Goal: Share content: Share content

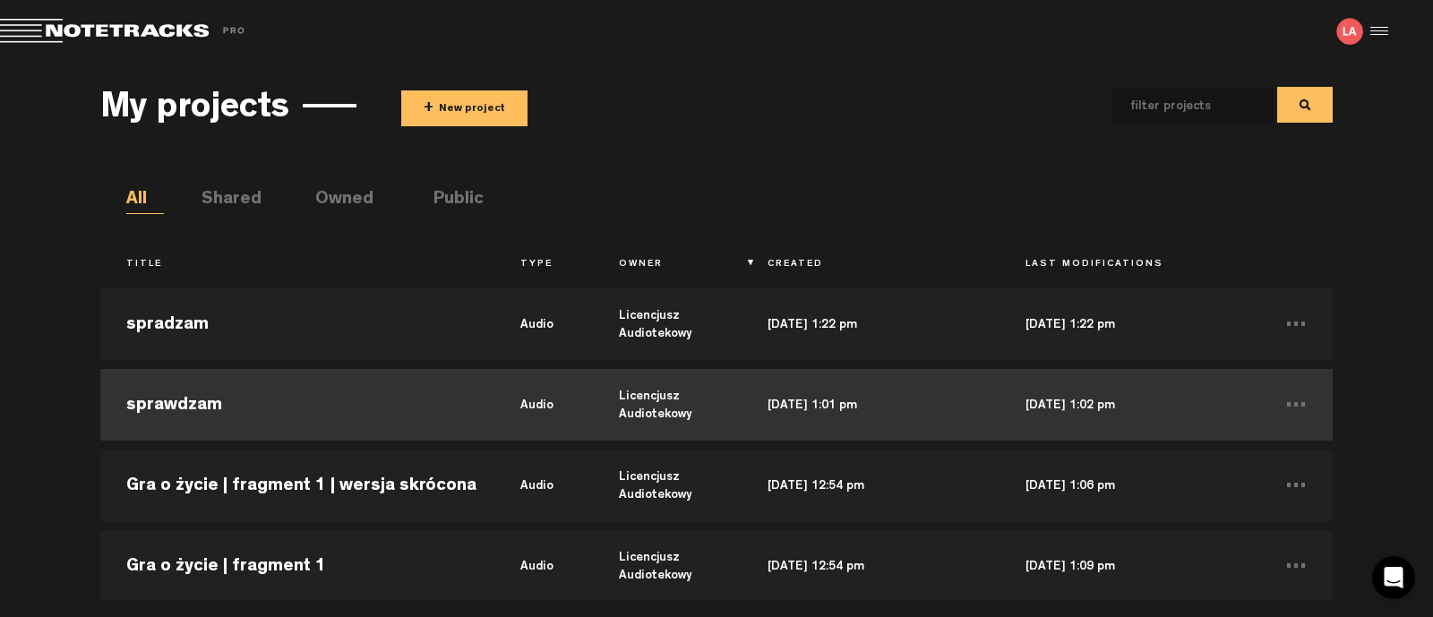
scroll to position [447, 0]
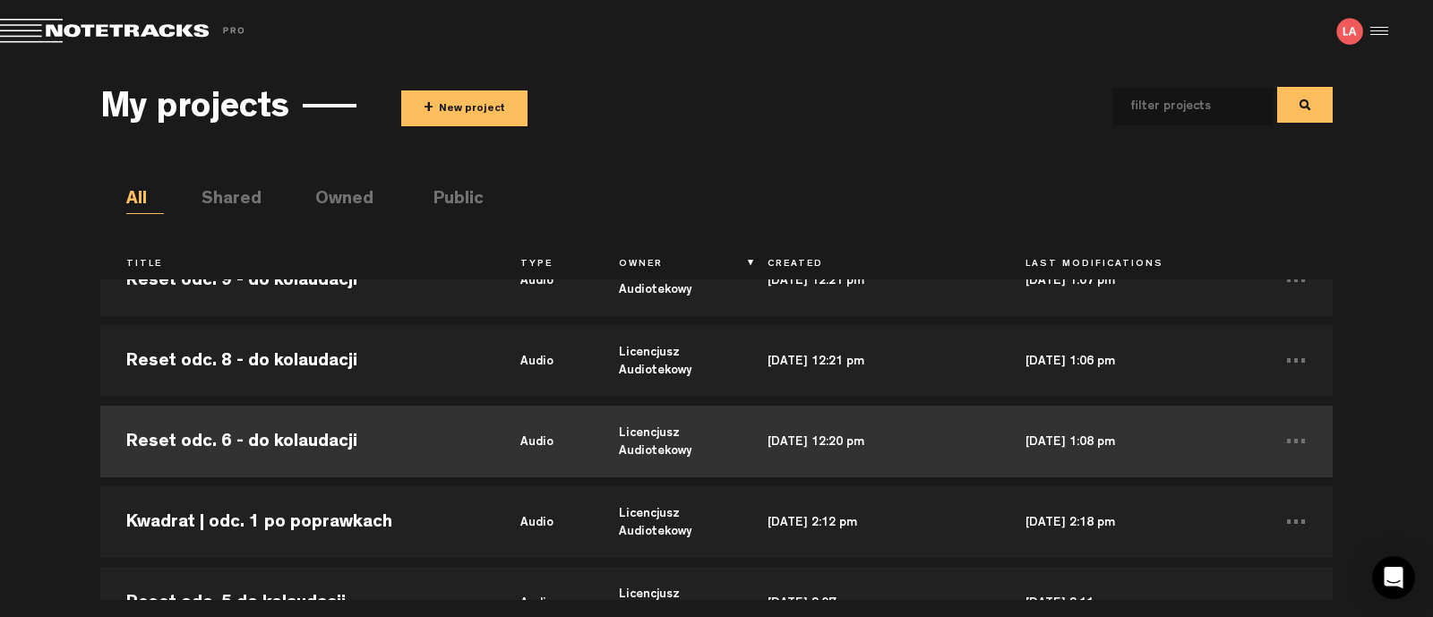
click at [284, 444] on td "Reset odc. 6 - do kolaudacji" at bounding box center [297, 441] width 394 height 81
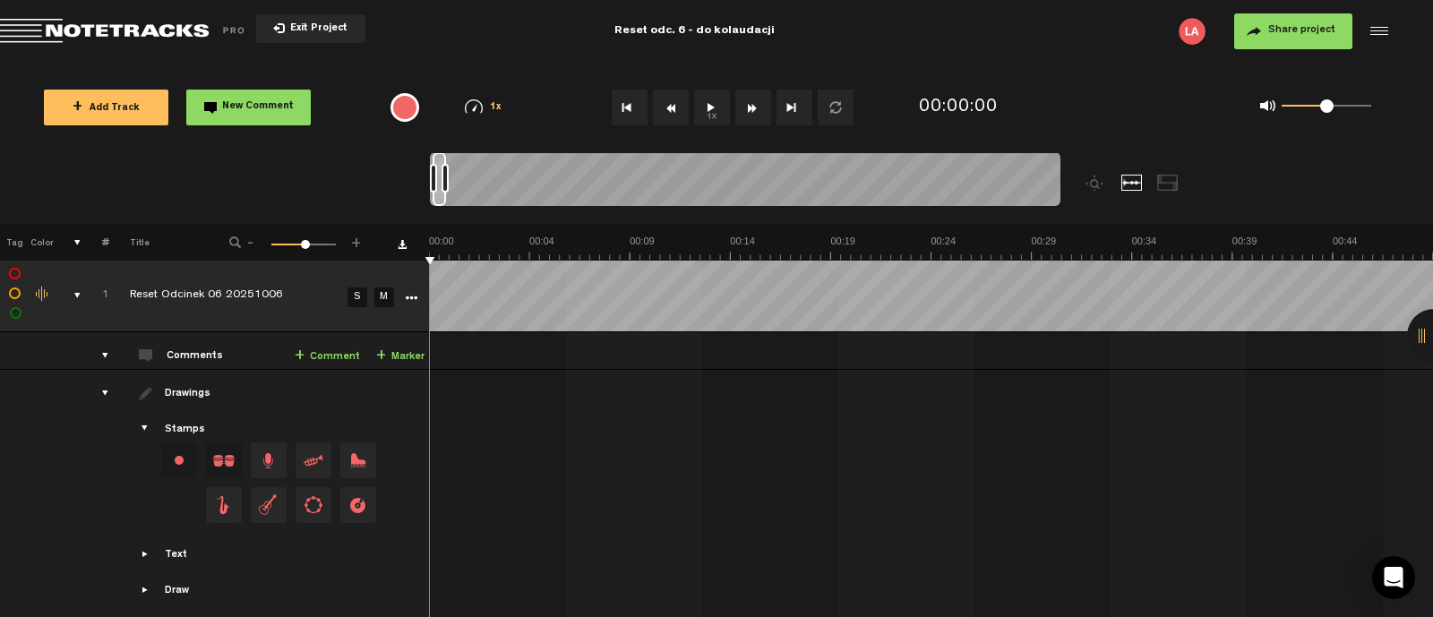
click at [711, 105] on button "1x" at bounding box center [712, 108] width 36 height 36
click at [139, 21] on span "Return to Project List" at bounding box center [125, 31] width 251 height 25
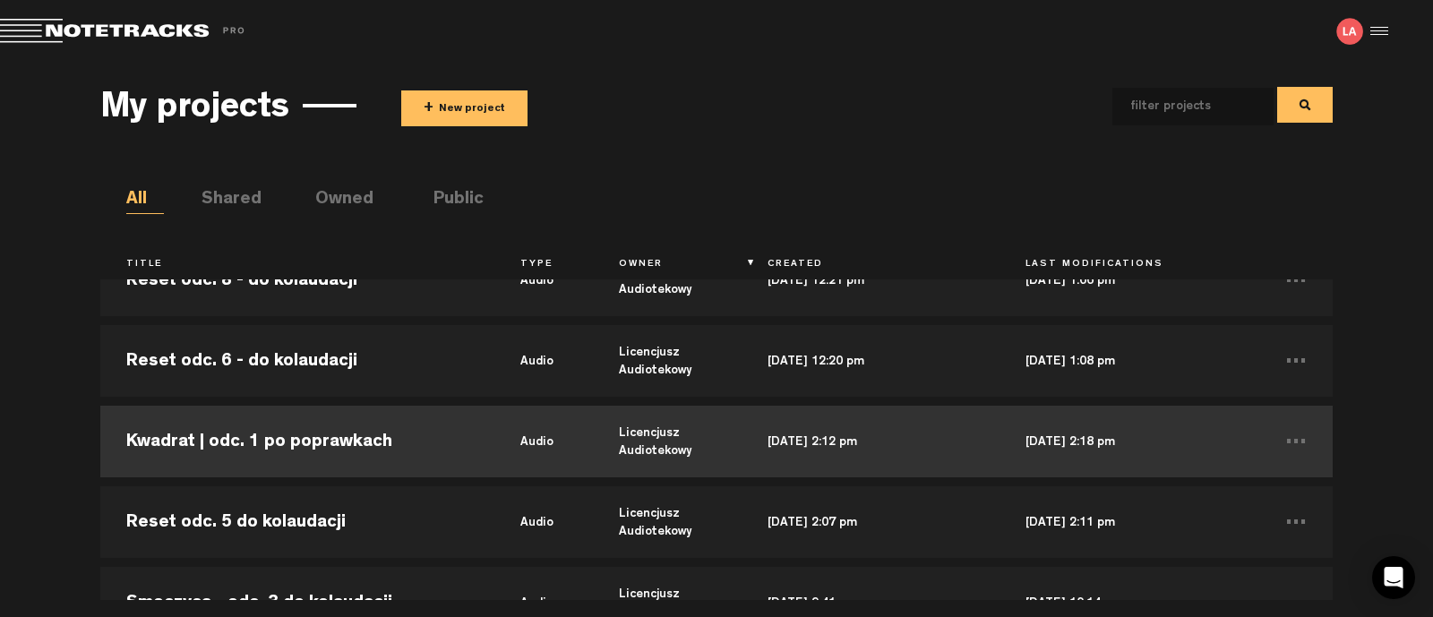
scroll to position [336, 0]
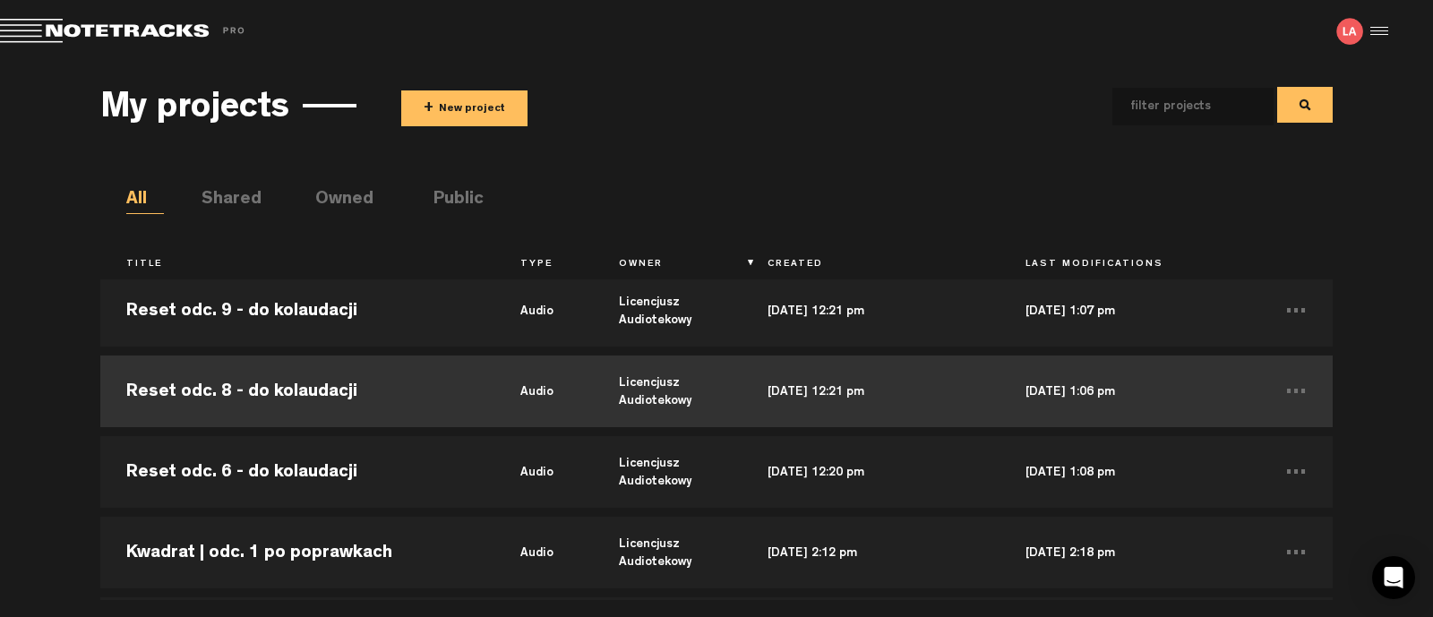
click at [288, 399] on td "Reset odc. 8 - do kolaudacji" at bounding box center [297, 391] width 394 height 81
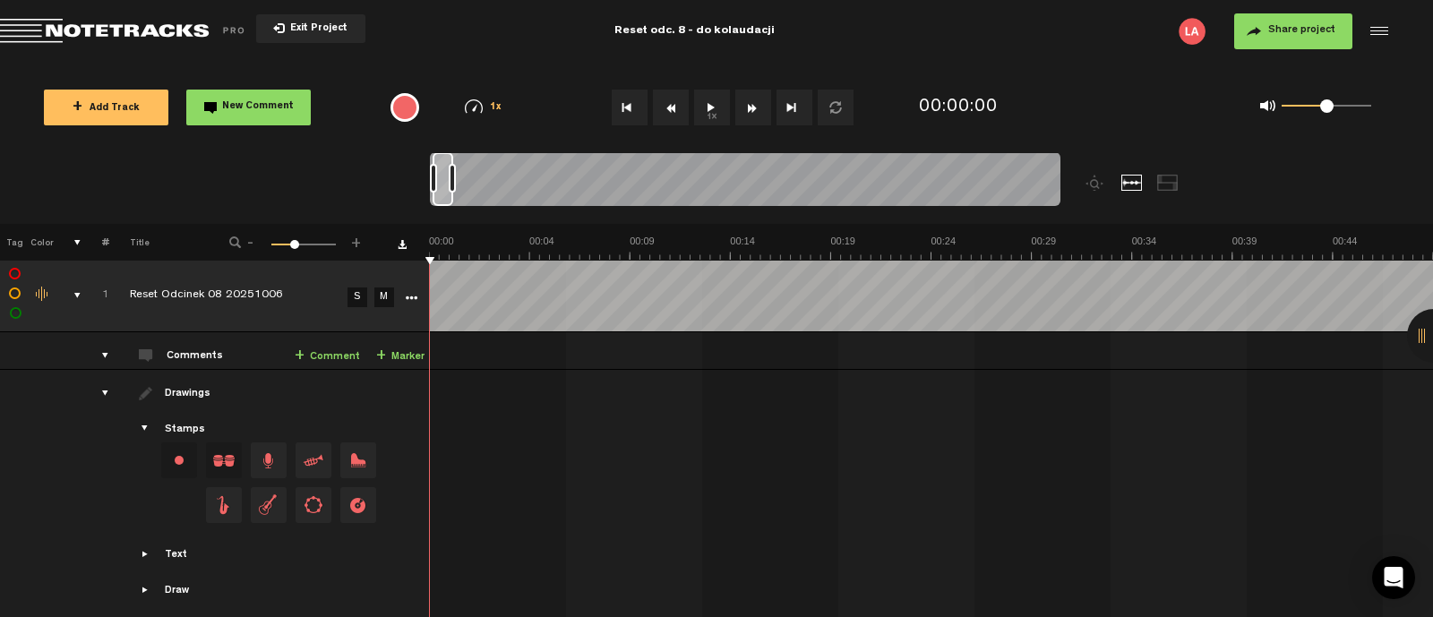
click at [722, 114] on button "1x" at bounding box center [712, 108] width 36 height 36
click at [710, 106] on button "1x" at bounding box center [712, 108] width 36 height 36
click at [130, 45] on md-toolbar "Exit Project Reset odc. 8 - do kolaudacji Share project Save project" at bounding box center [716, 31] width 1433 height 63
click at [128, 31] on span "Return to Project List" at bounding box center [125, 31] width 251 height 25
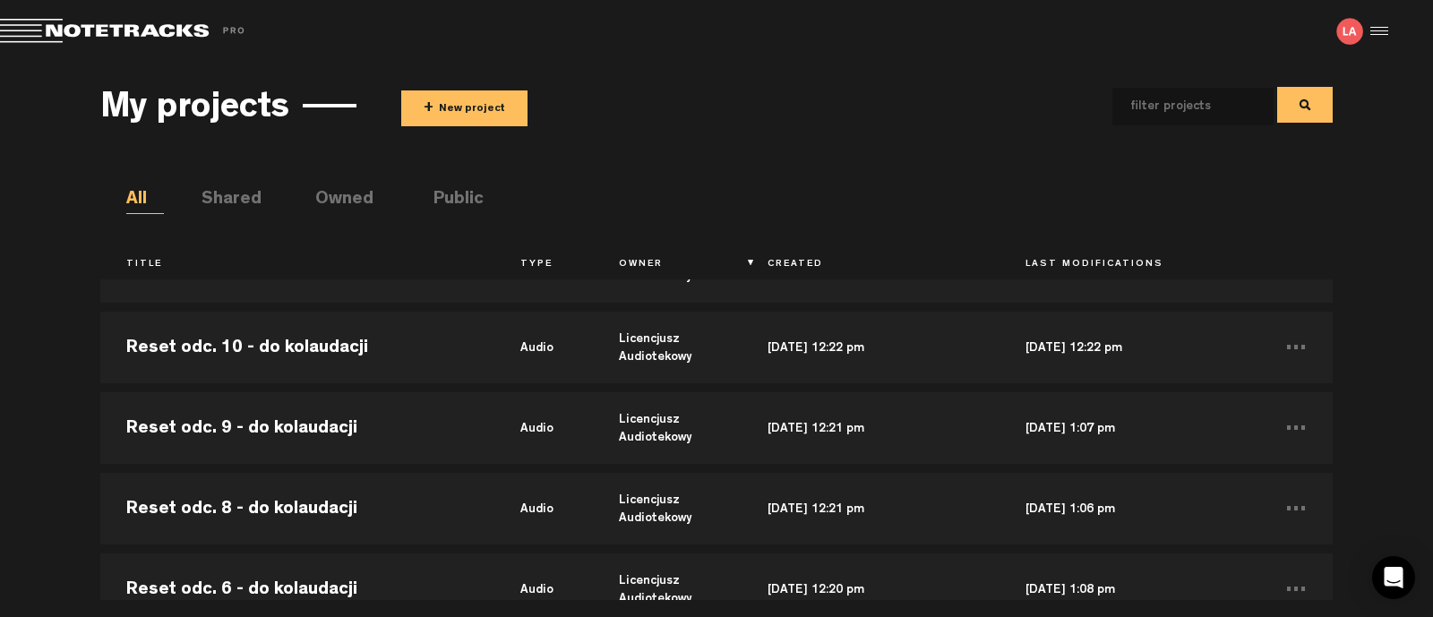
scroll to position [223, 0]
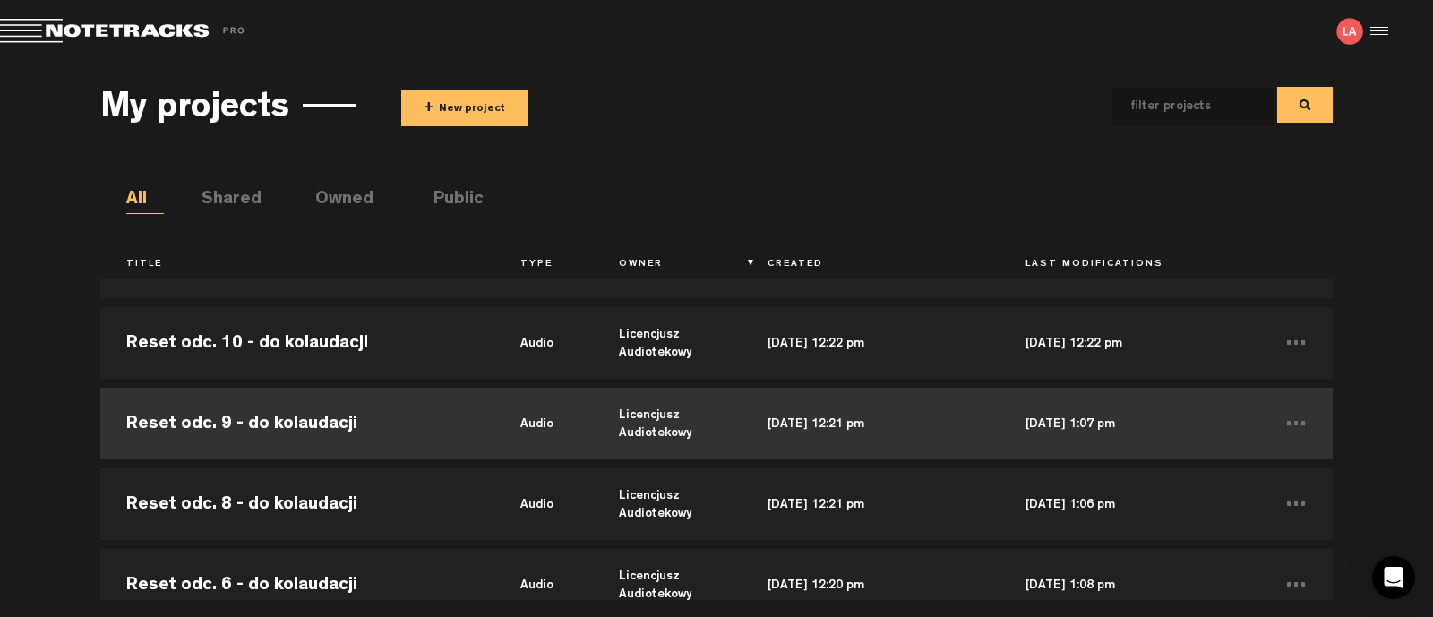
click at [282, 404] on td "Reset odc. 9 - do kolaudacji" at bounding box center [297, 423] width 394 height 81
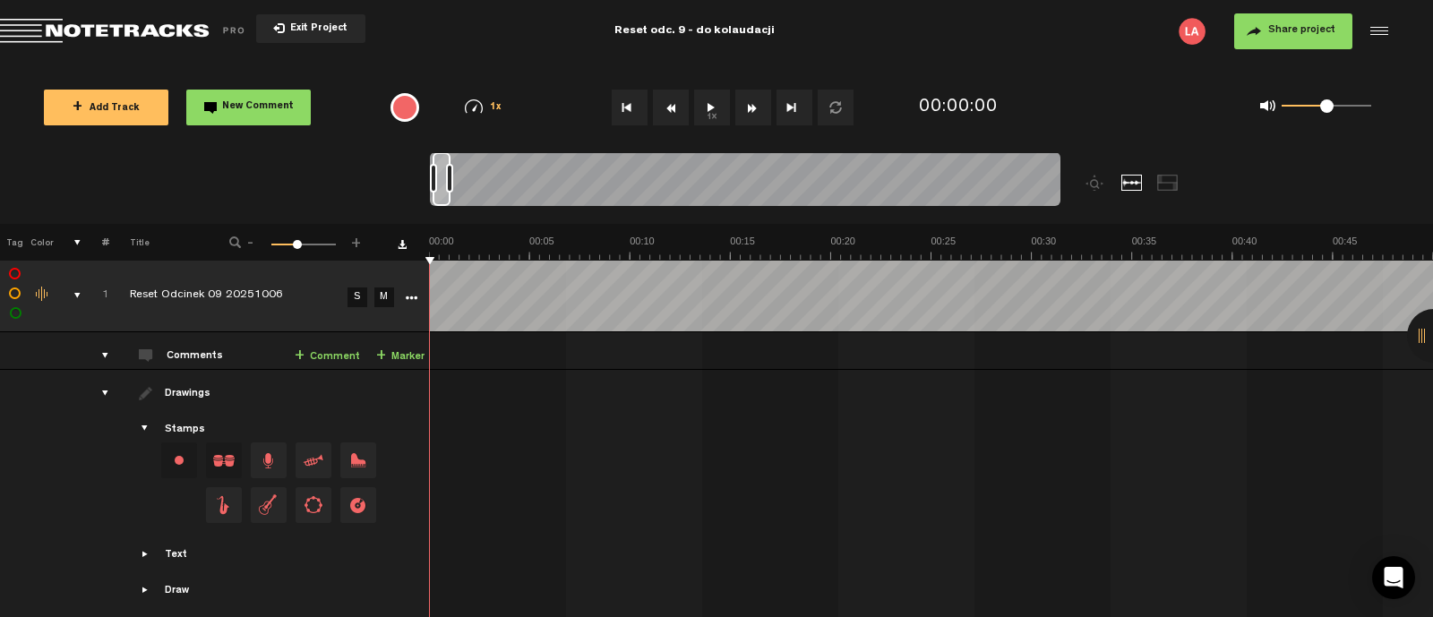
click at [703, 116] on button "1x" at bounding box center [712, 108] width 36 height 36
click at [721, 104] on button "1x" at bounding box center [712, 108] width 36 height 36
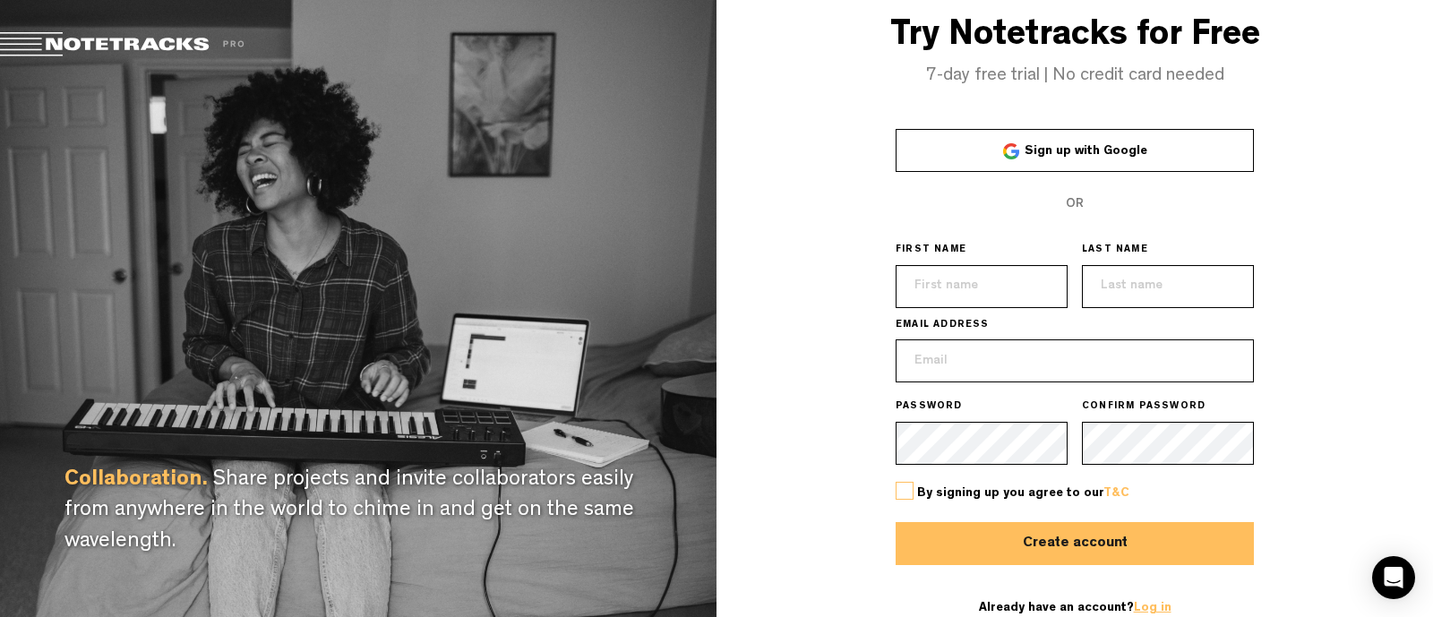
type input "[EMAIL_ADDRESS][DOMAIN_NAME]"
click at [1145, 611] on link "Log in" at bounding box center [1153, 608] width 38 height 13
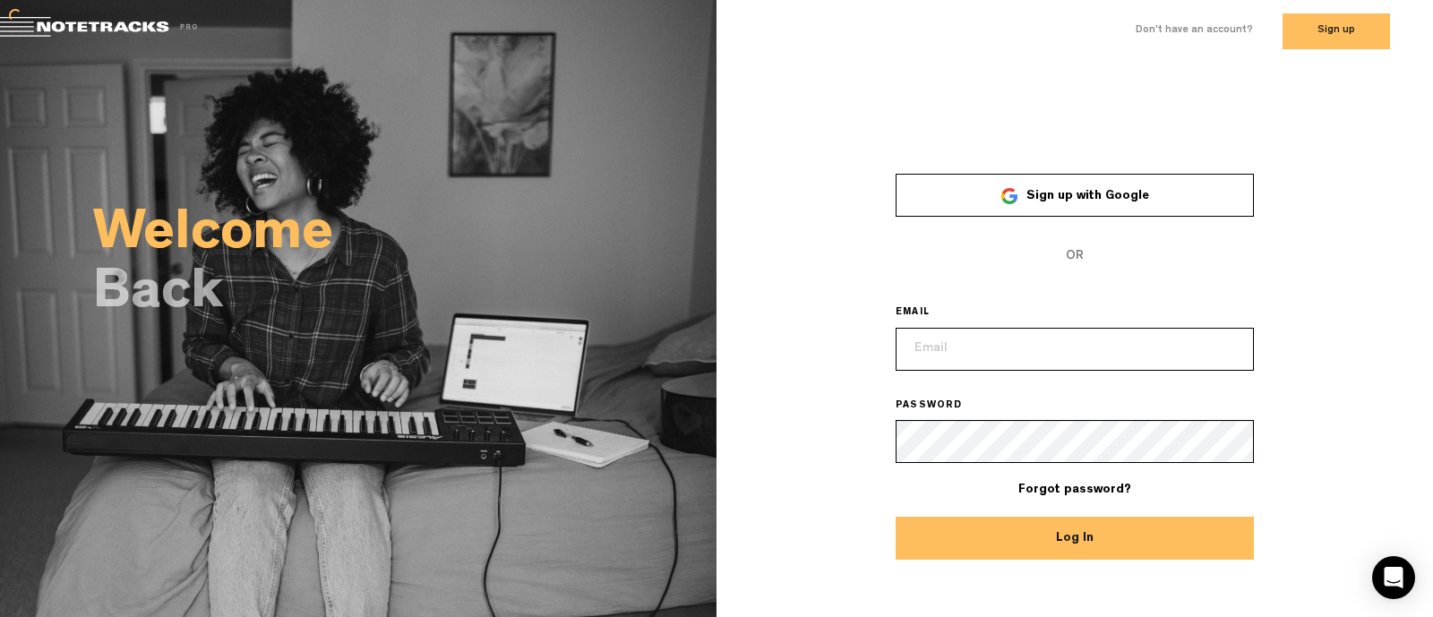
type input "[EMAIL_ADDRESS][DOMAIN_NAME]"
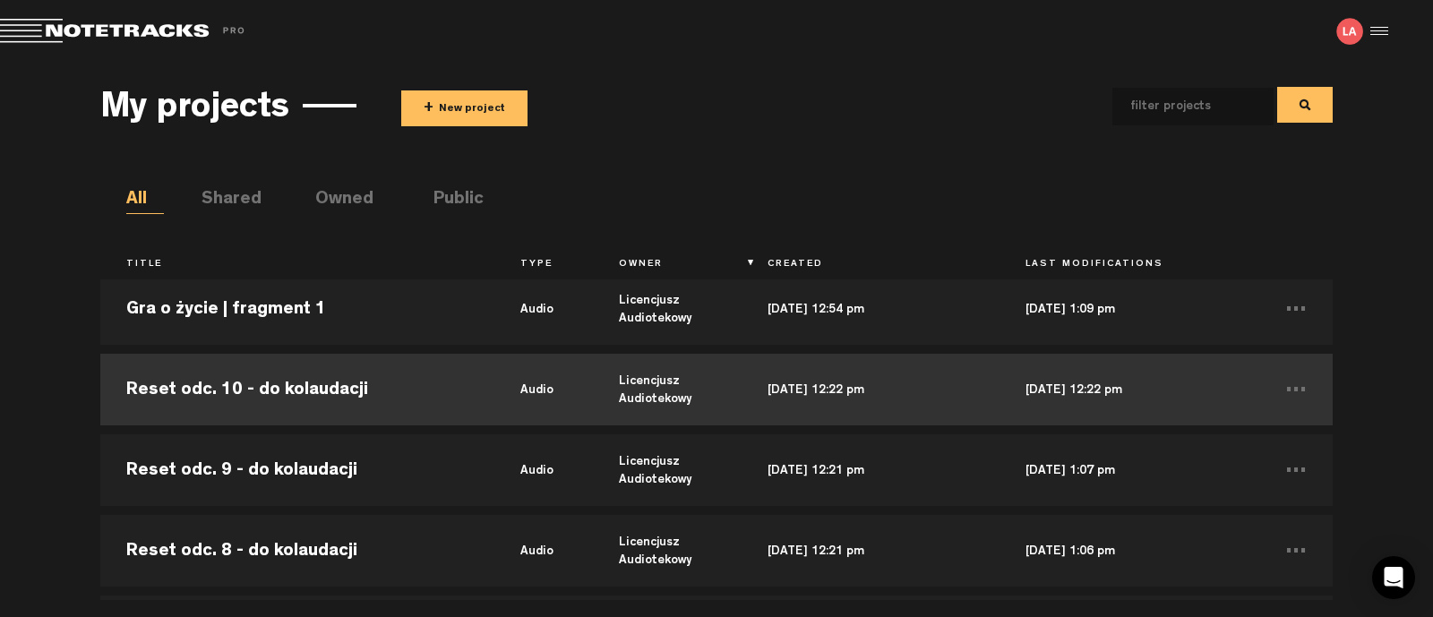
scroll to position [223, 0]
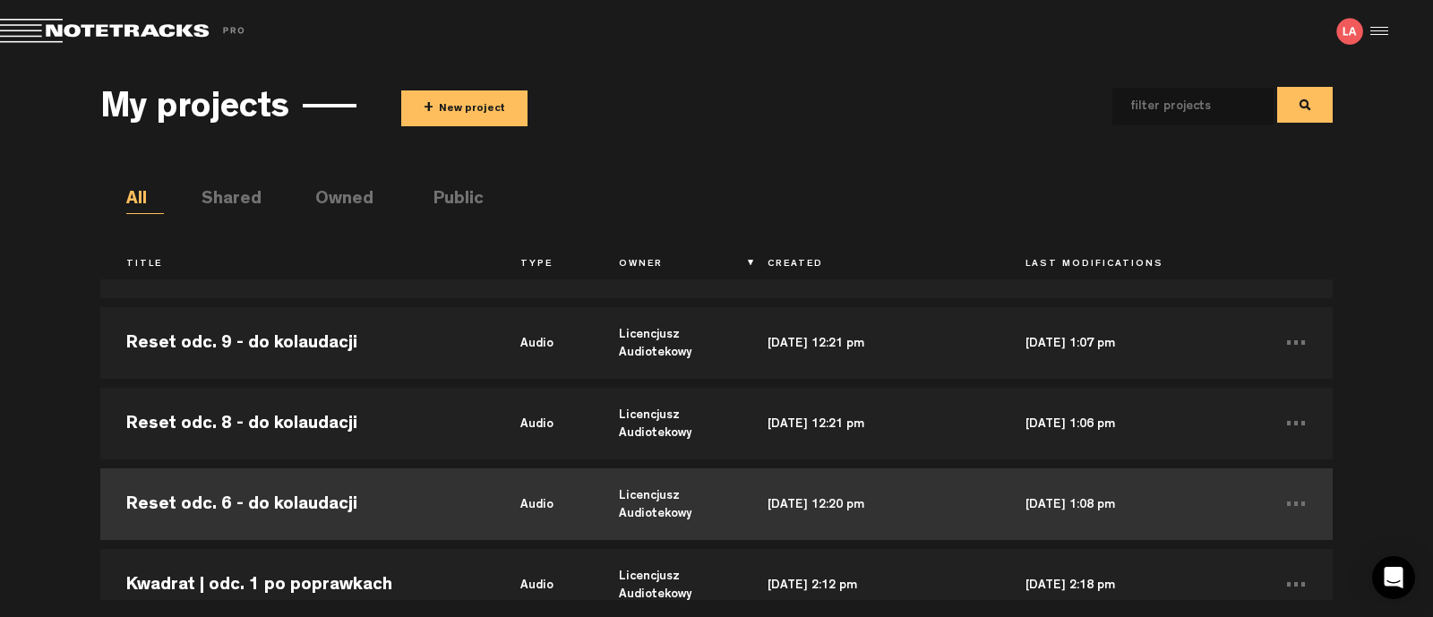
click at [234, 511] on td "Reset odc. 6 - do kolaudacji" at bounding box center [297, 504] width 394 height 81
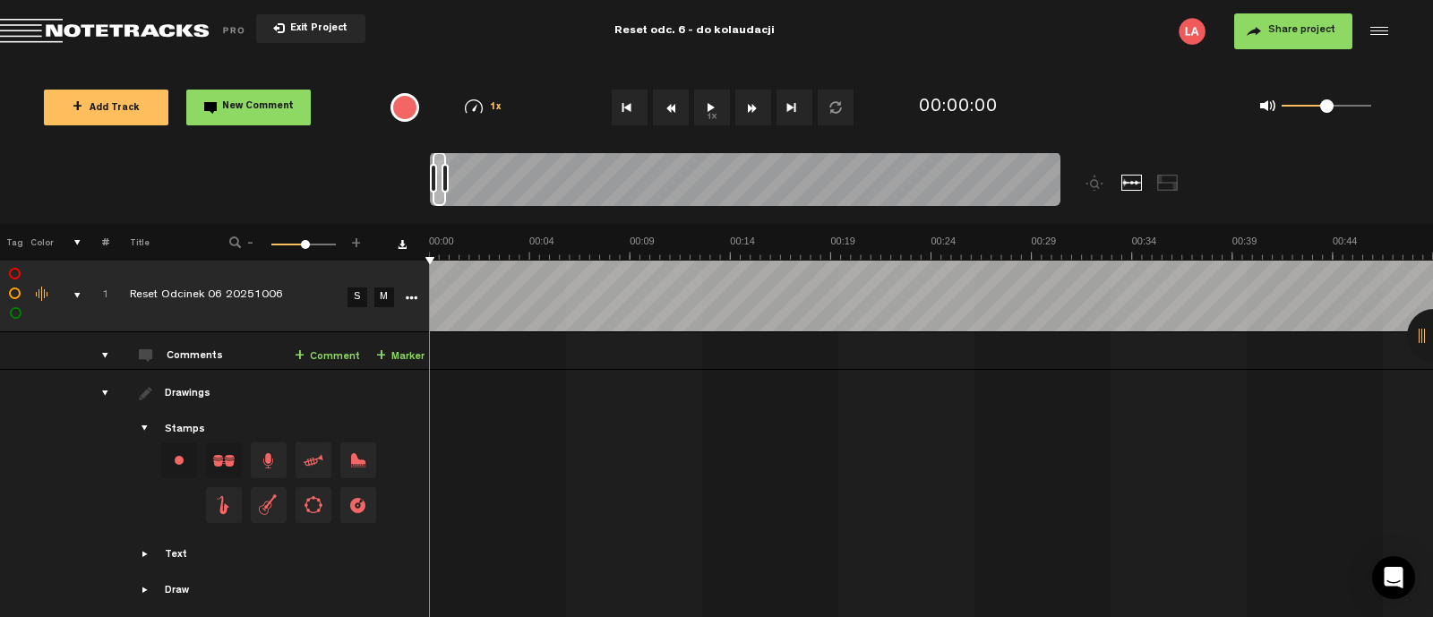
click at [1297, 36] on span "Share project" at bounding box center [1301, 30] width 67 height 11
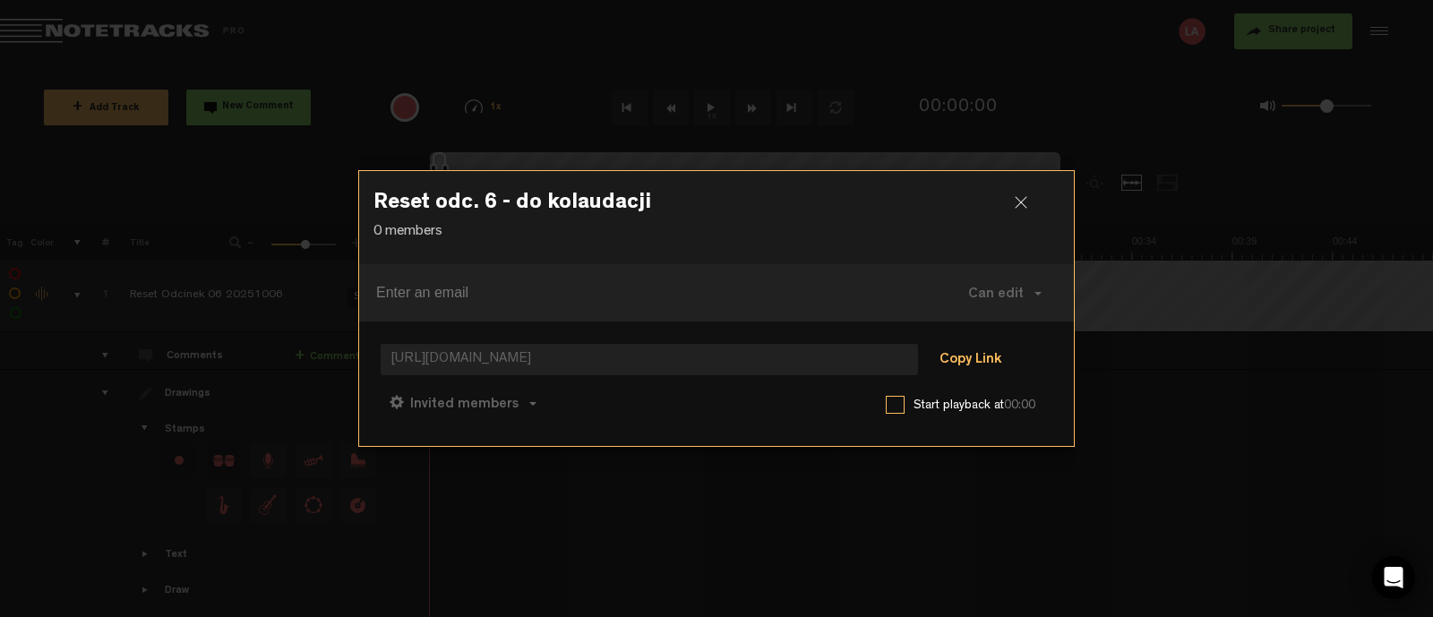
click at [958, 361] on button "Copy Link" at bounding box center [971, 361] width 98 height 36
click at [1015, 203] on div at bounding box center [1028, 209] width 27 height 27
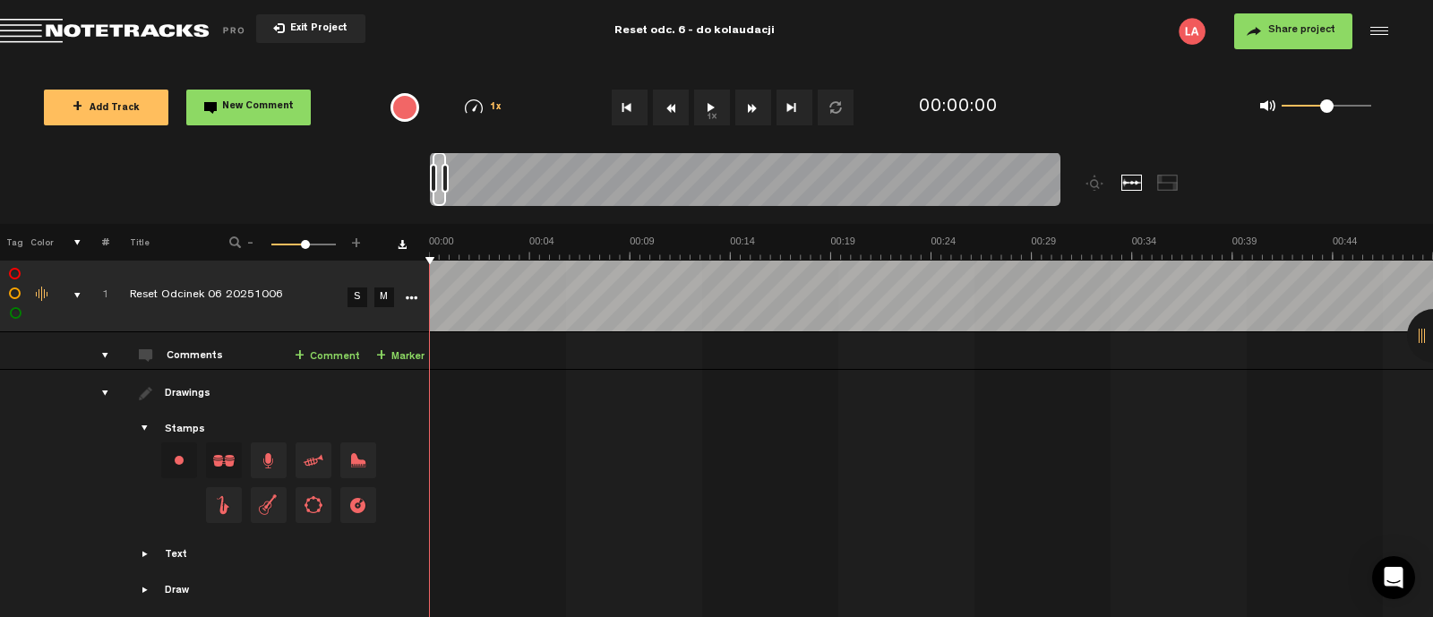
click at [132, 36] on span "Return to Project List" at bounding box center [125, 31] width 251 height 25
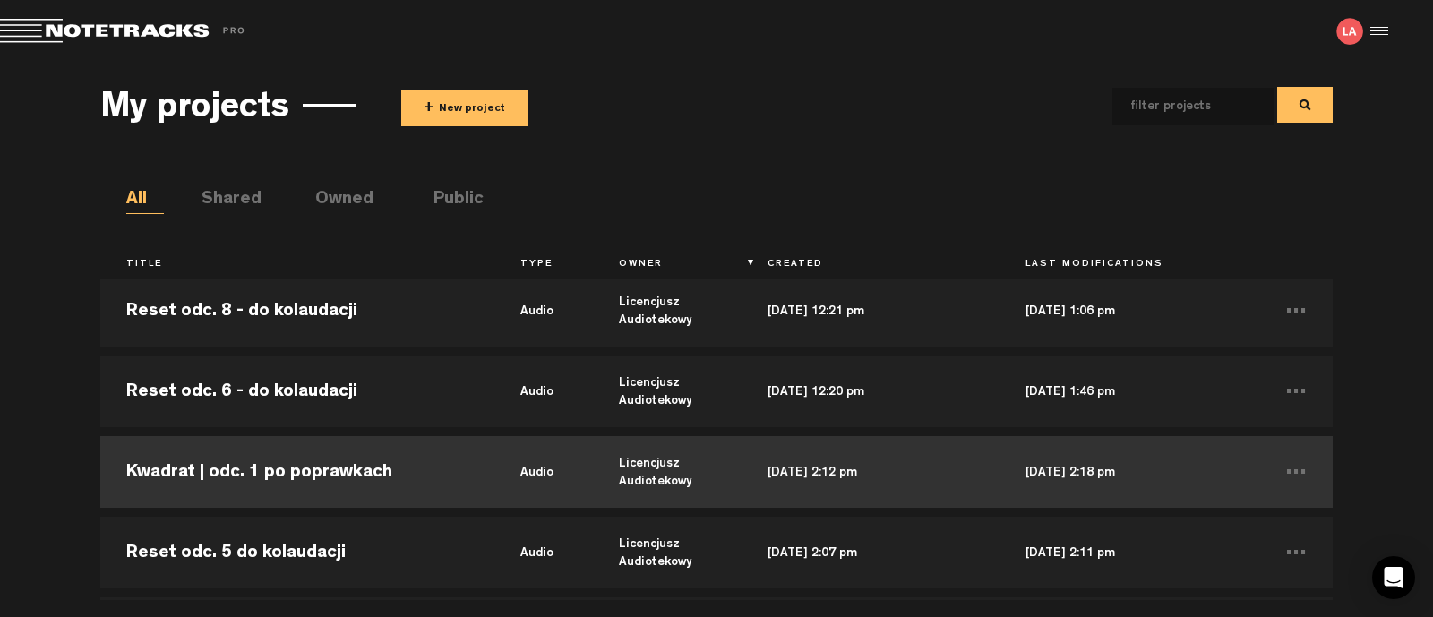
scroll to position [223, 0]
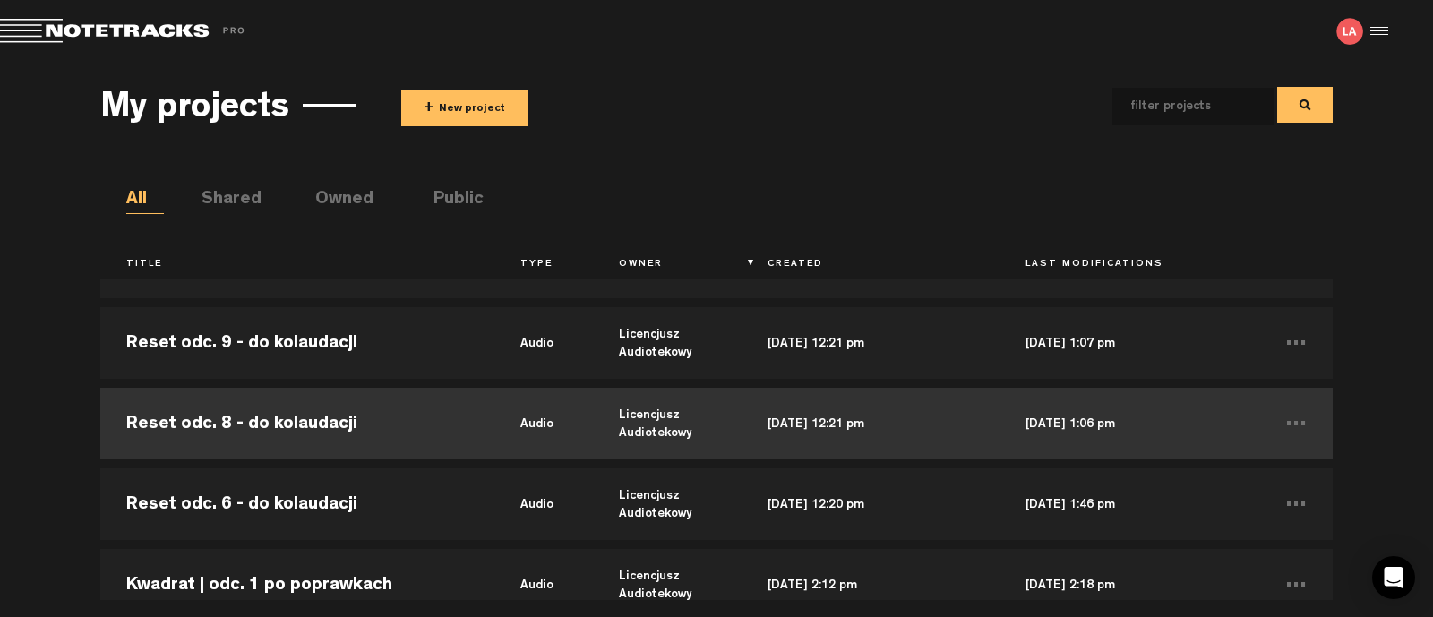
click at [290, 428] on td "Reset odc. 8 - do kolaudacji" at bounding box center [297, 423] width 394 height 81
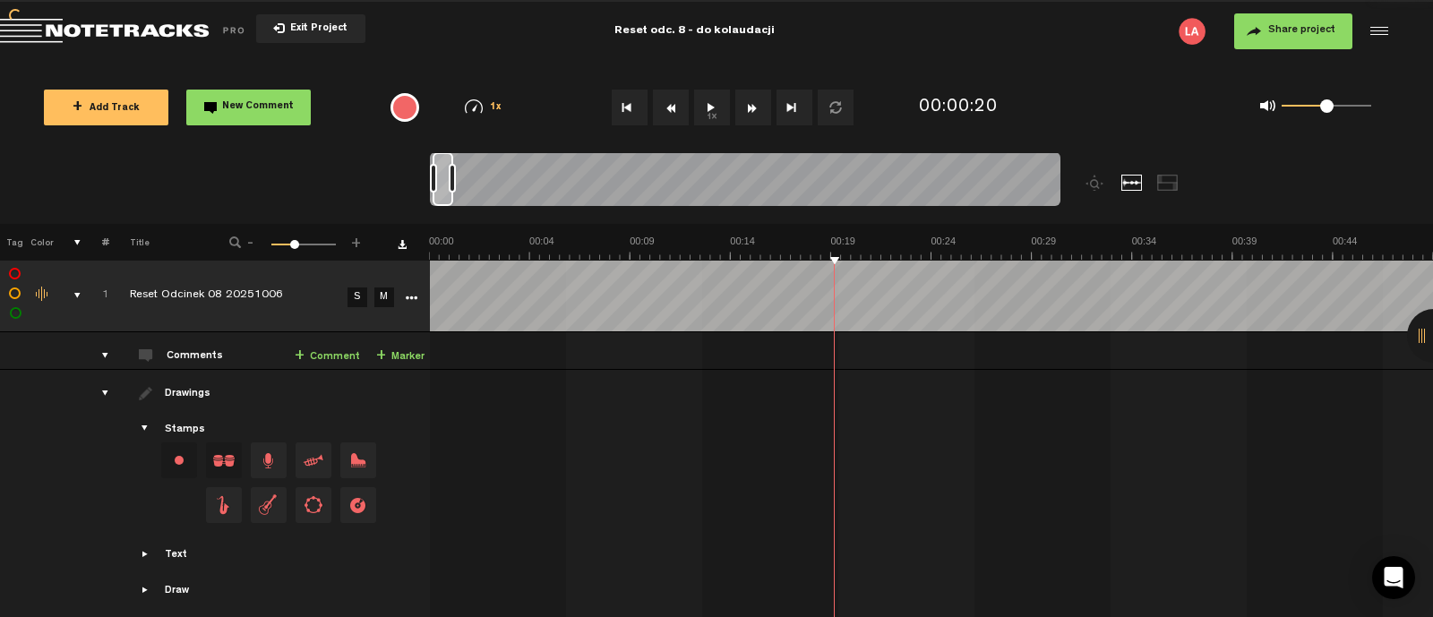
click at [1278, 36] on span "Share project" at bounding box center [1301, 30] width 67 height 11
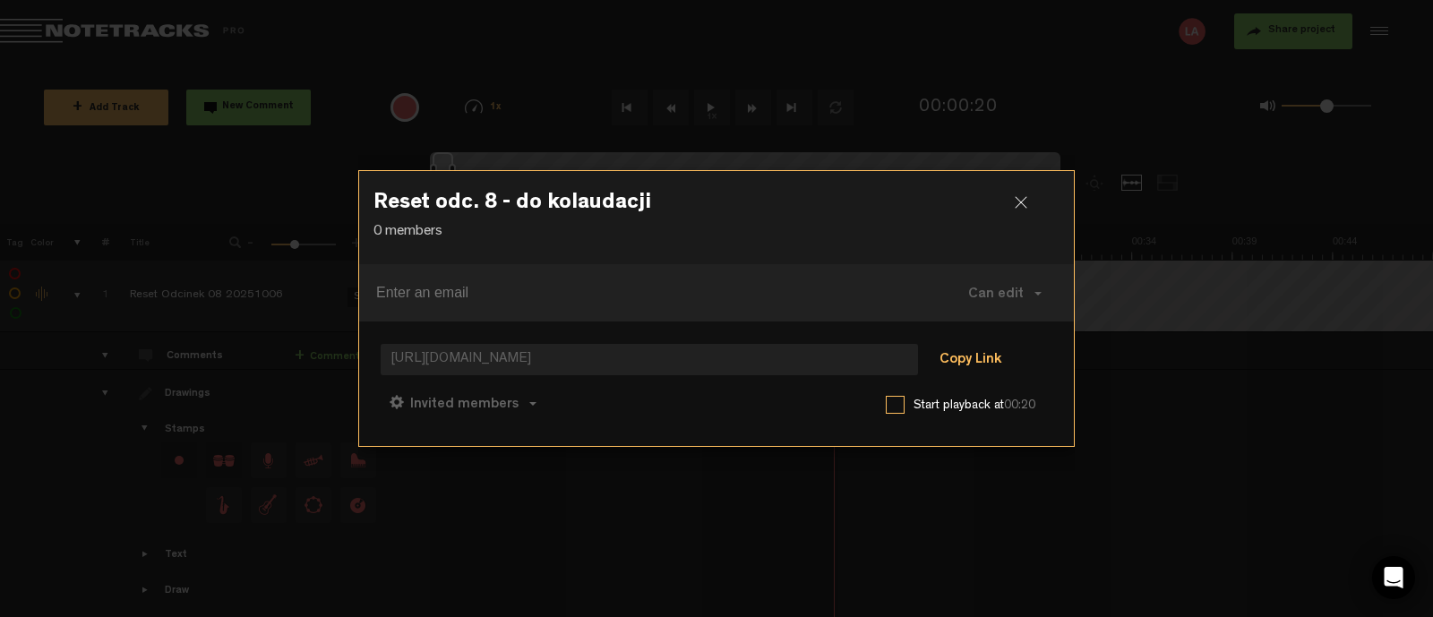
click at [954, 364] on button "Copy Link" at bounding box center [971, 361] width 98 height 36
click at [1016, 210] on div at bounding box center [1028, 209] width 27 height 27
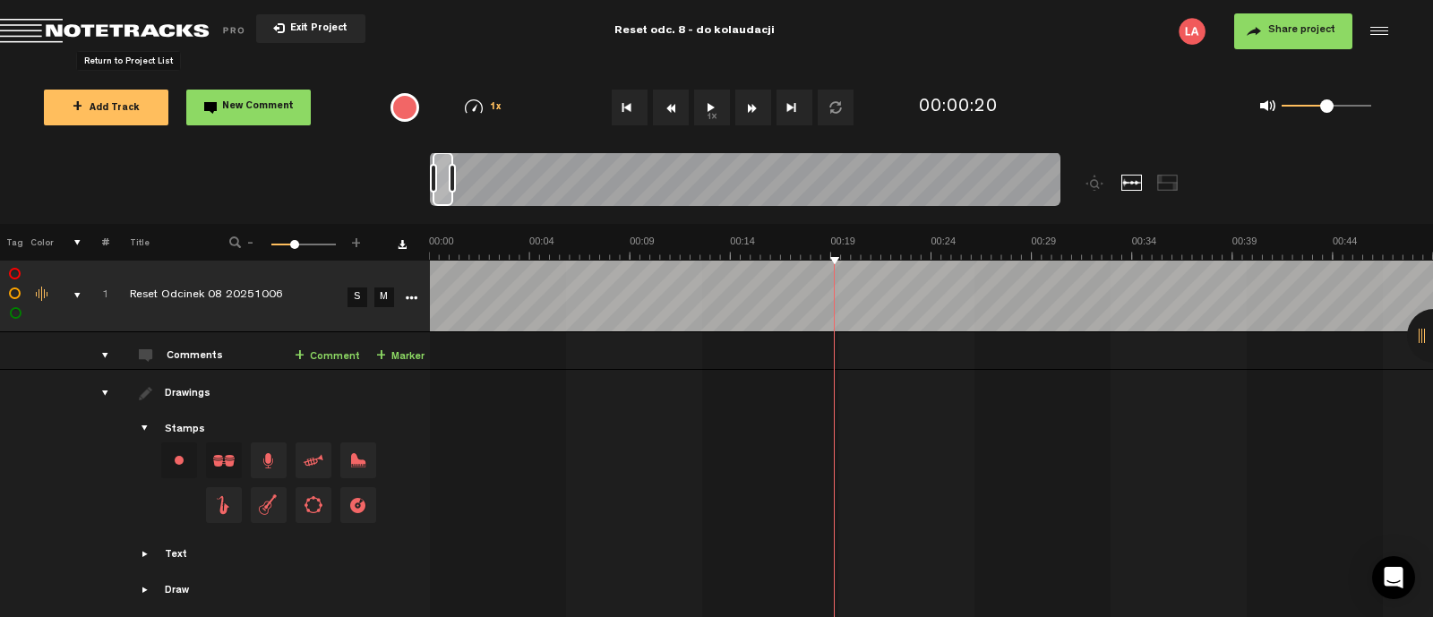
click at [143, 23] on span "Return to Project List" at bounding box center [125, 31] width 251 height 25
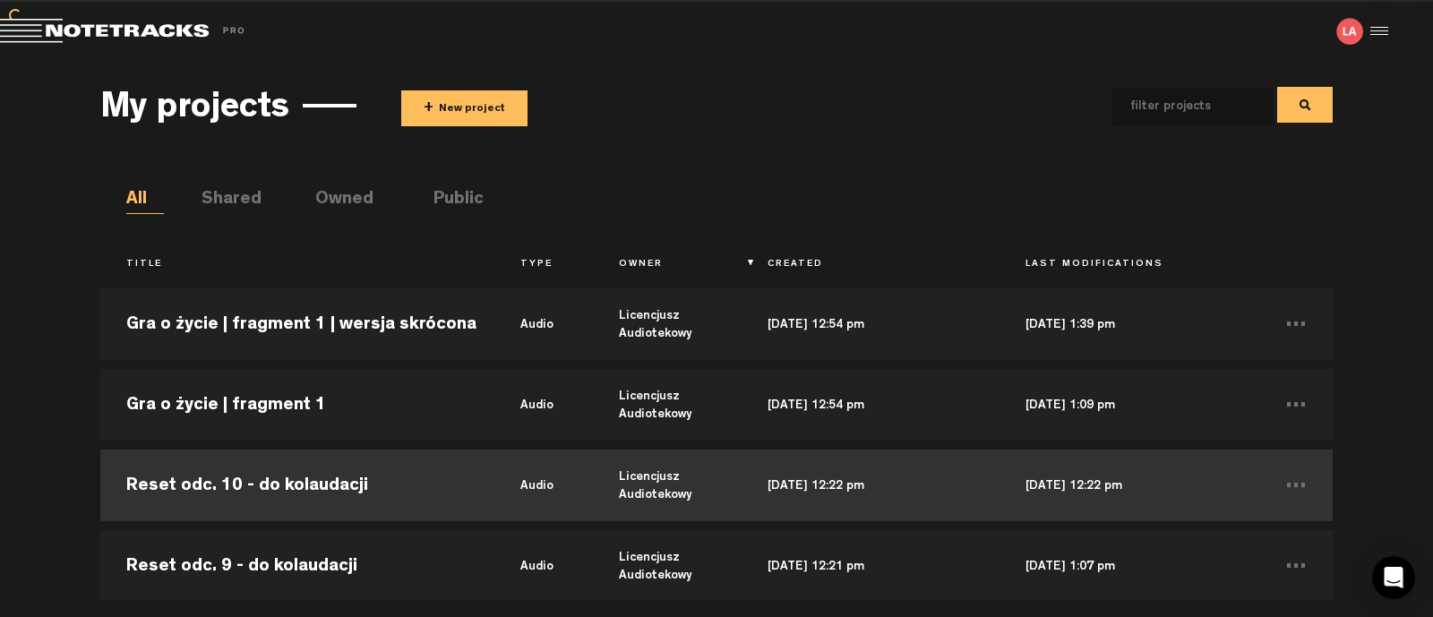
scroll to position [111, 0]
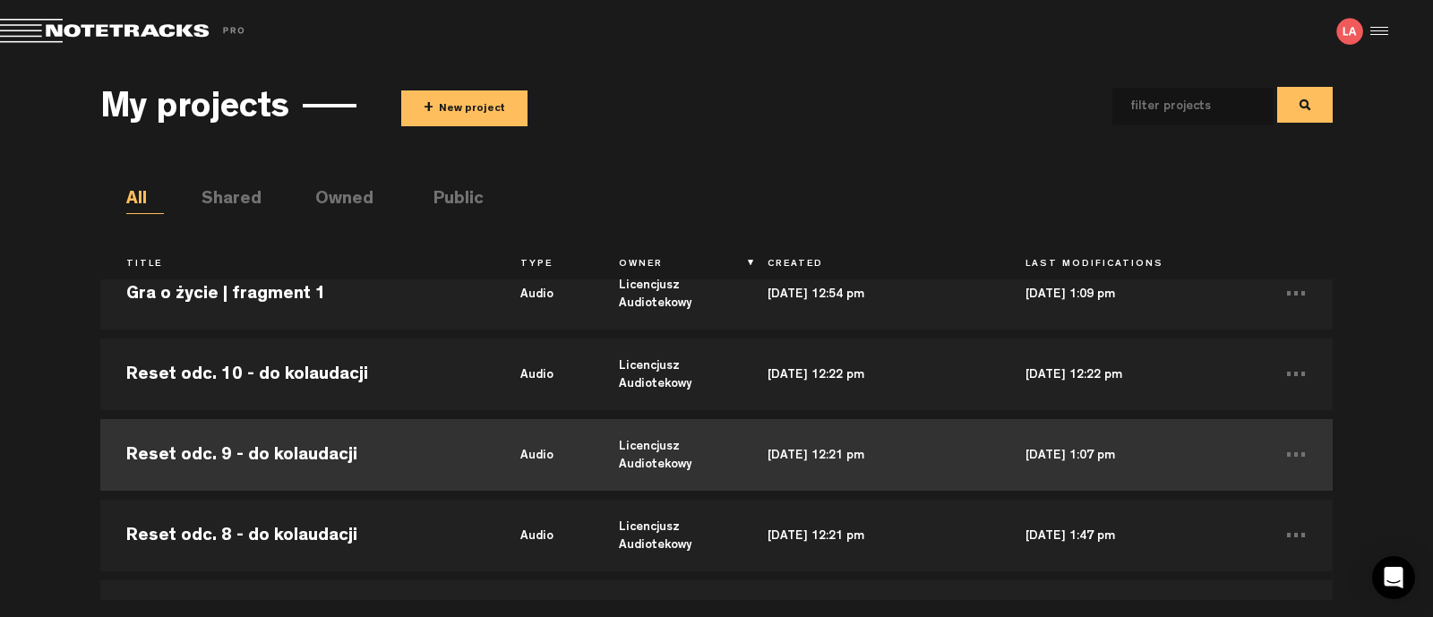
click at [270, 447] on td "Reset odc. 9 - do kolaudacji" at bounding box center [297, 455] width 394 height 81
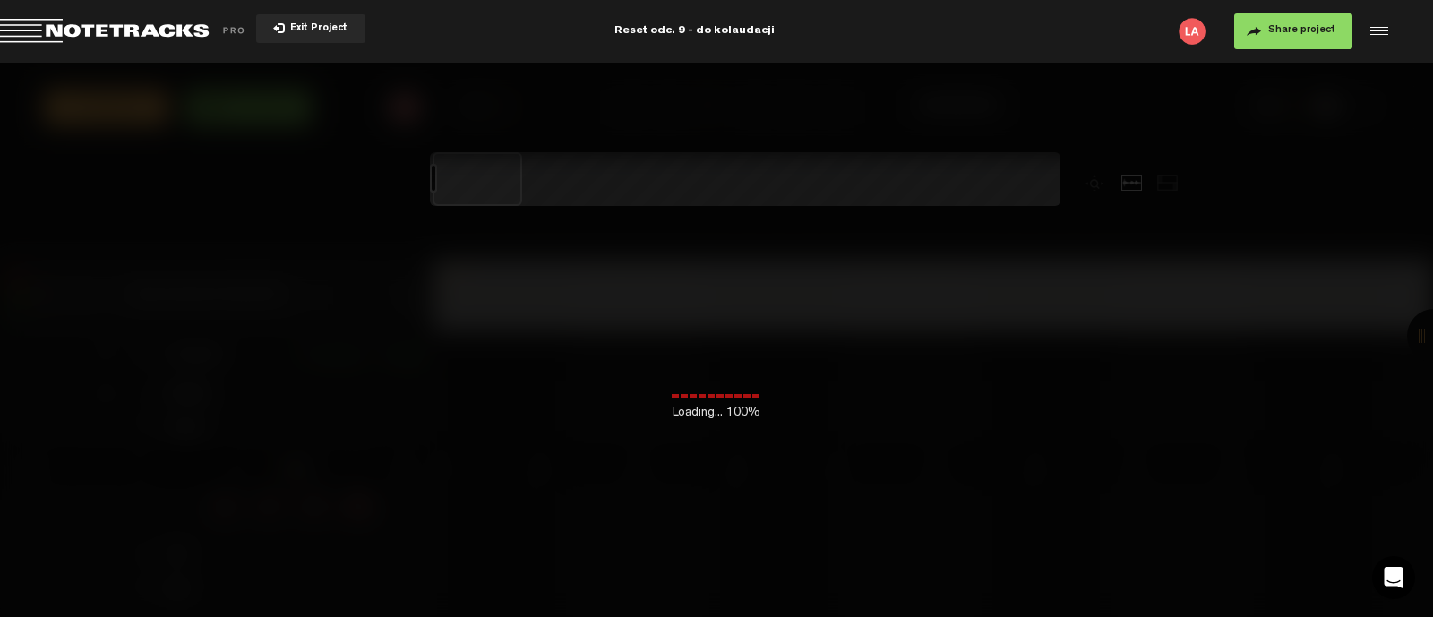
click at [116, 29] on span "Return to Project List" at bounding box center [125, 31] width 251 height 25
click at [38, 25] on span "Return to Project List" at bounding box center [125, 31] width 251 height 25
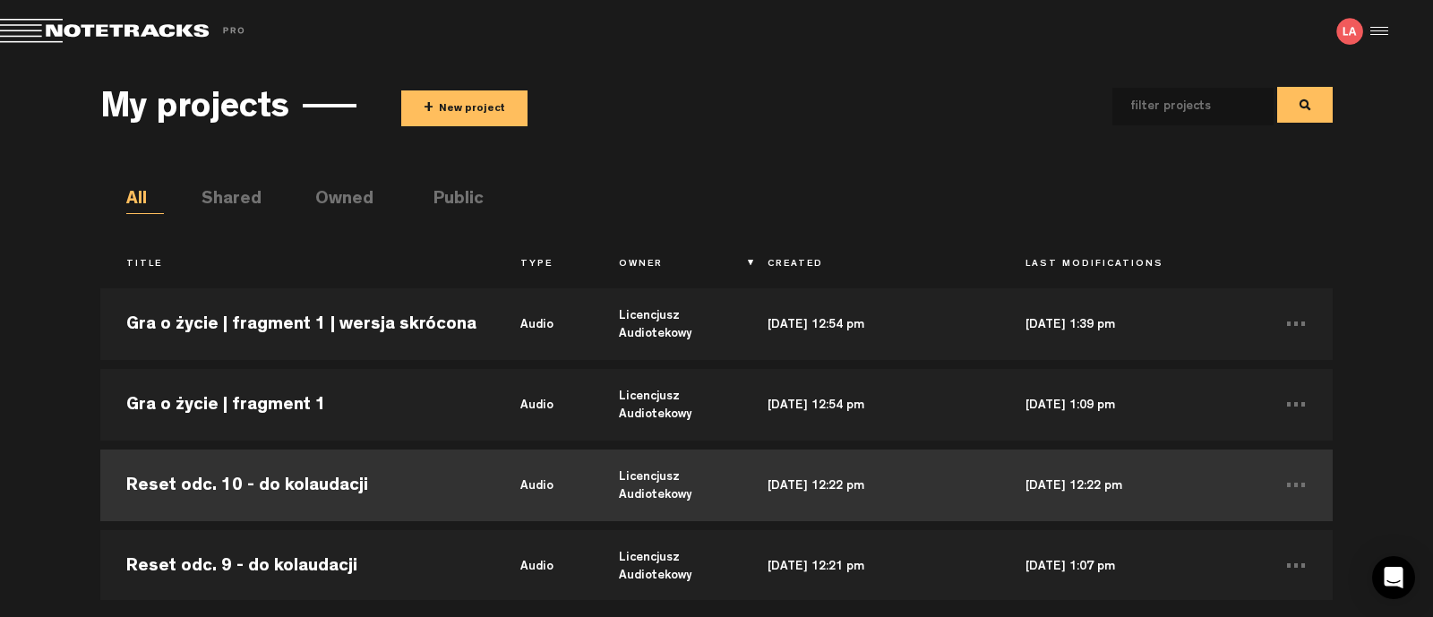
click at [240, 489] on td "Reset odc. 10 - do kolaudacji" at bounding box center [297, 485] width 394 height 81
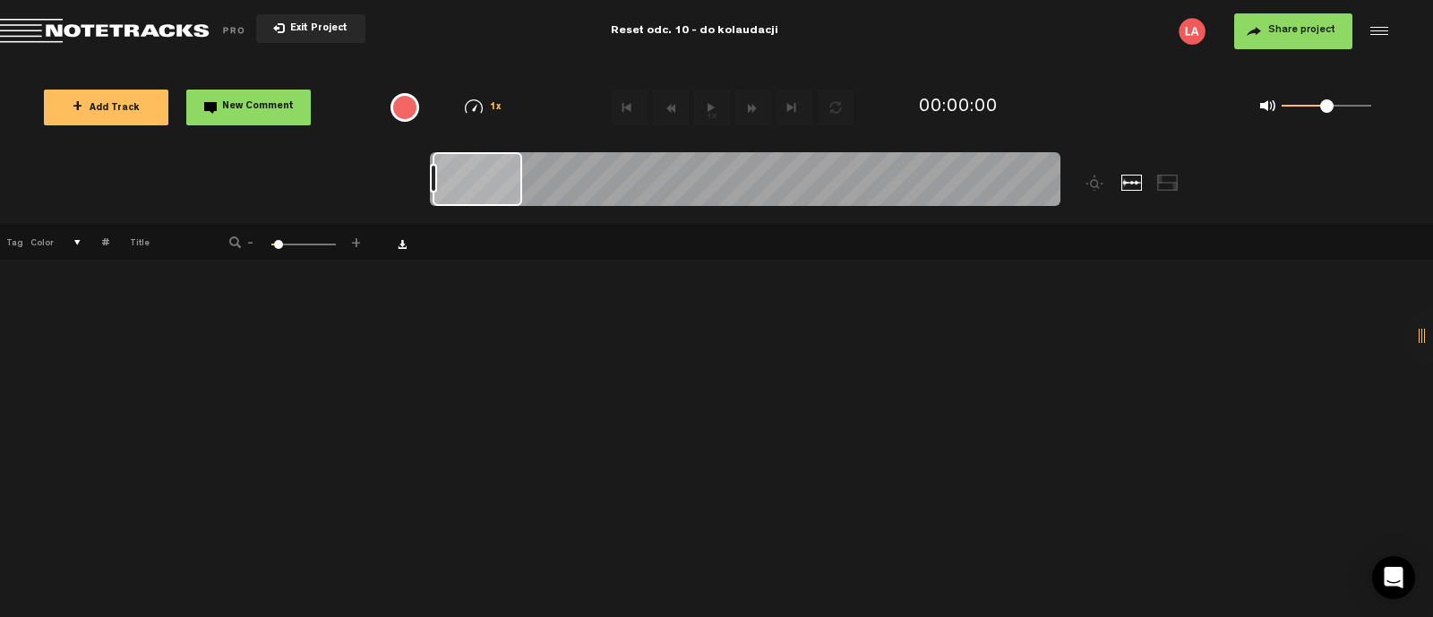
click at [171, 31] on span "Return to Project List" at bounding box center [125, 31] width 251 height 25
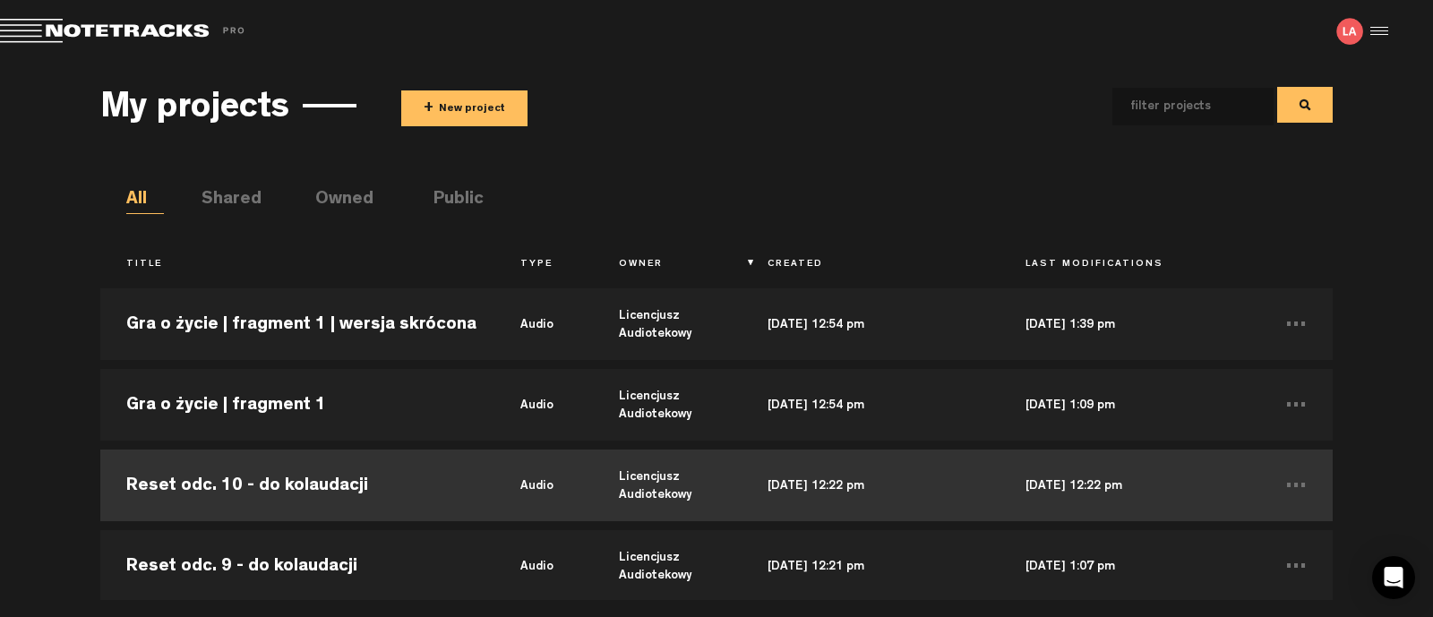
click at [304, 477] on td "Reset odc. 10 - do kolaudacji" at bounding box center [297, 485] width 394 height 81
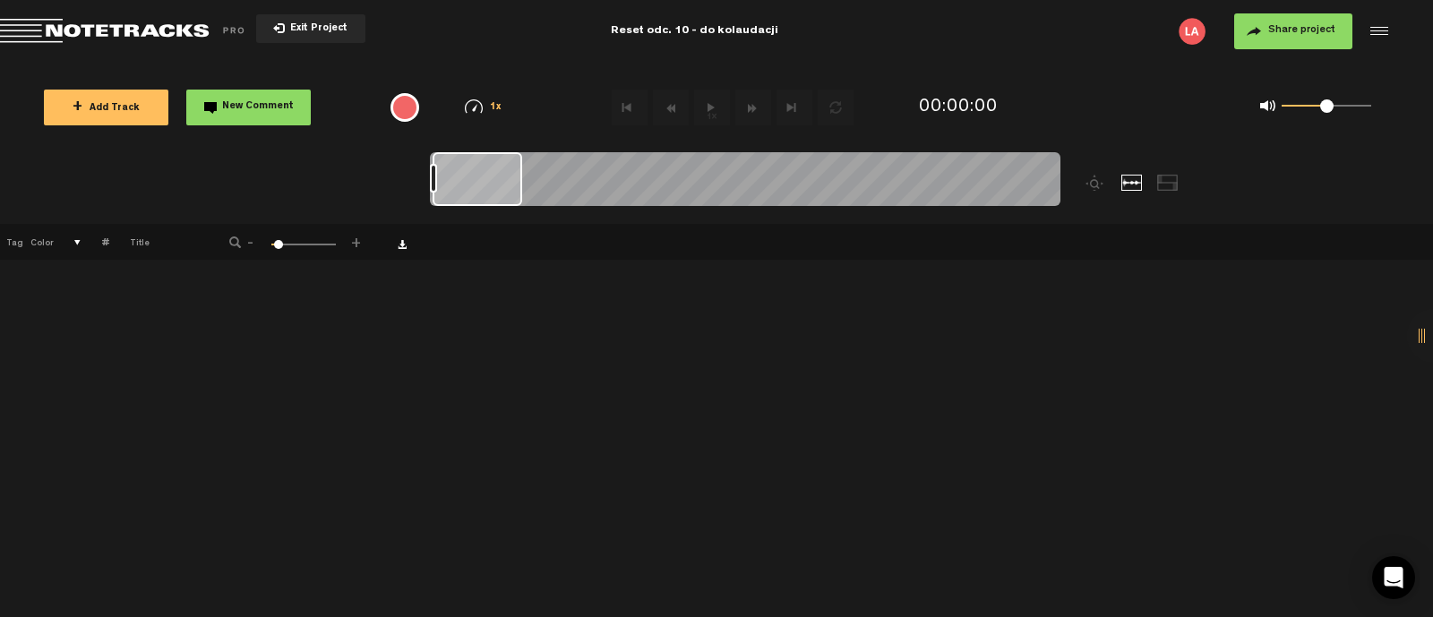
click at [102, 104] on span "+ Add Track" at bounding box center [106, 109] width 67 height 10
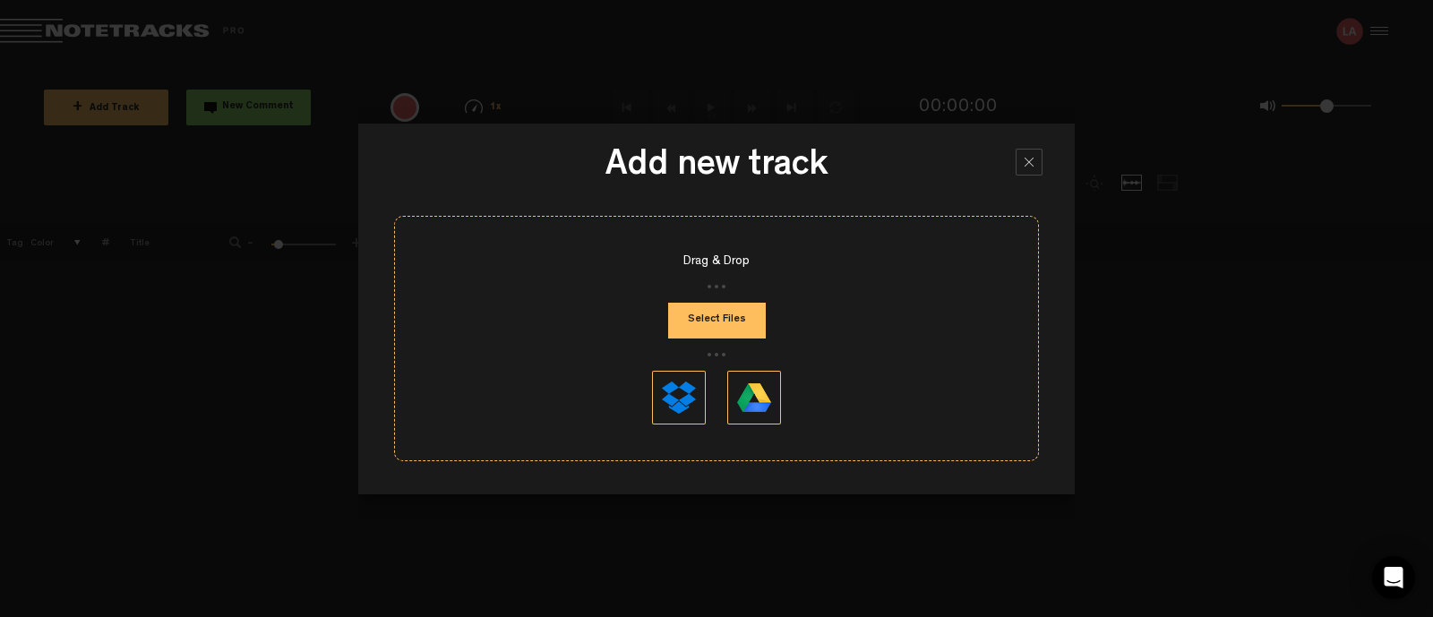
click at [720, 311] on button "Select Files" at bounding box center [717, 321] width 98 height 36
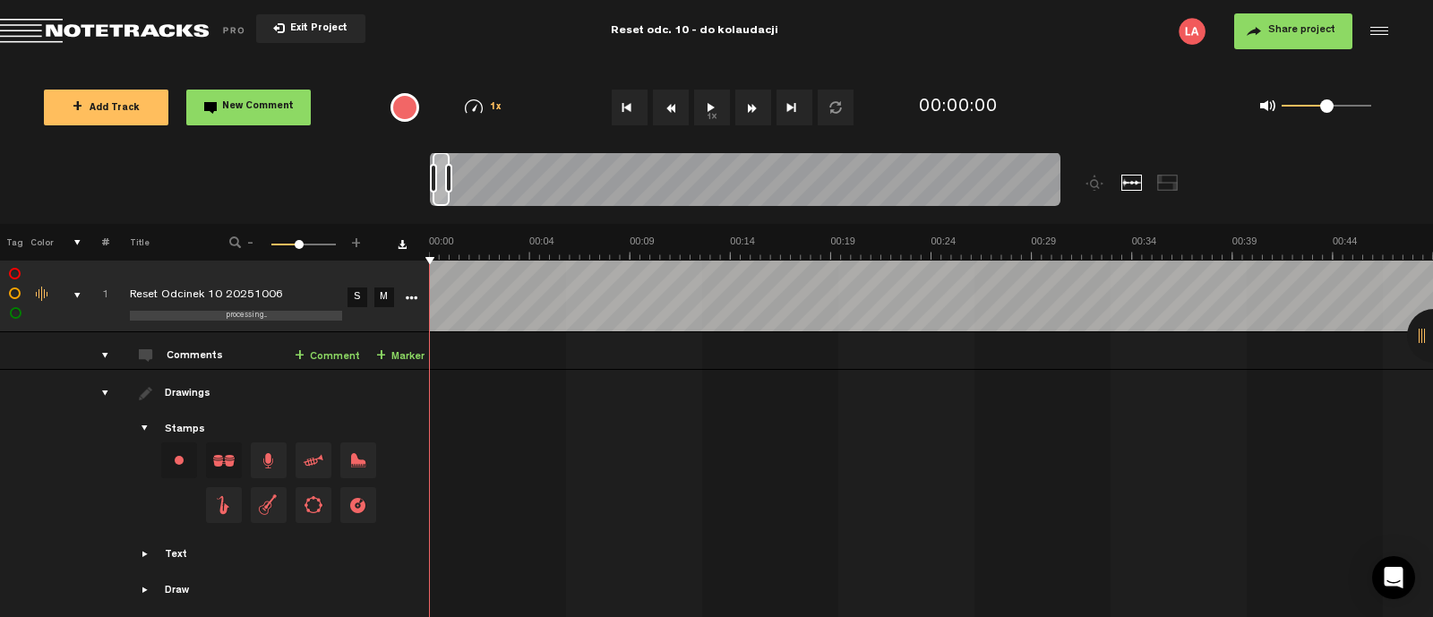
click at [697, 103] on button "1x" at bounding box center [712, 108] width 36 height 36
click at [703, 99] on button "1x" at bounding box center [712, 108] width 36 height 36
click at [1308, 29] on span "Share project" at bounding box center [1301, 30] width 67 height 11
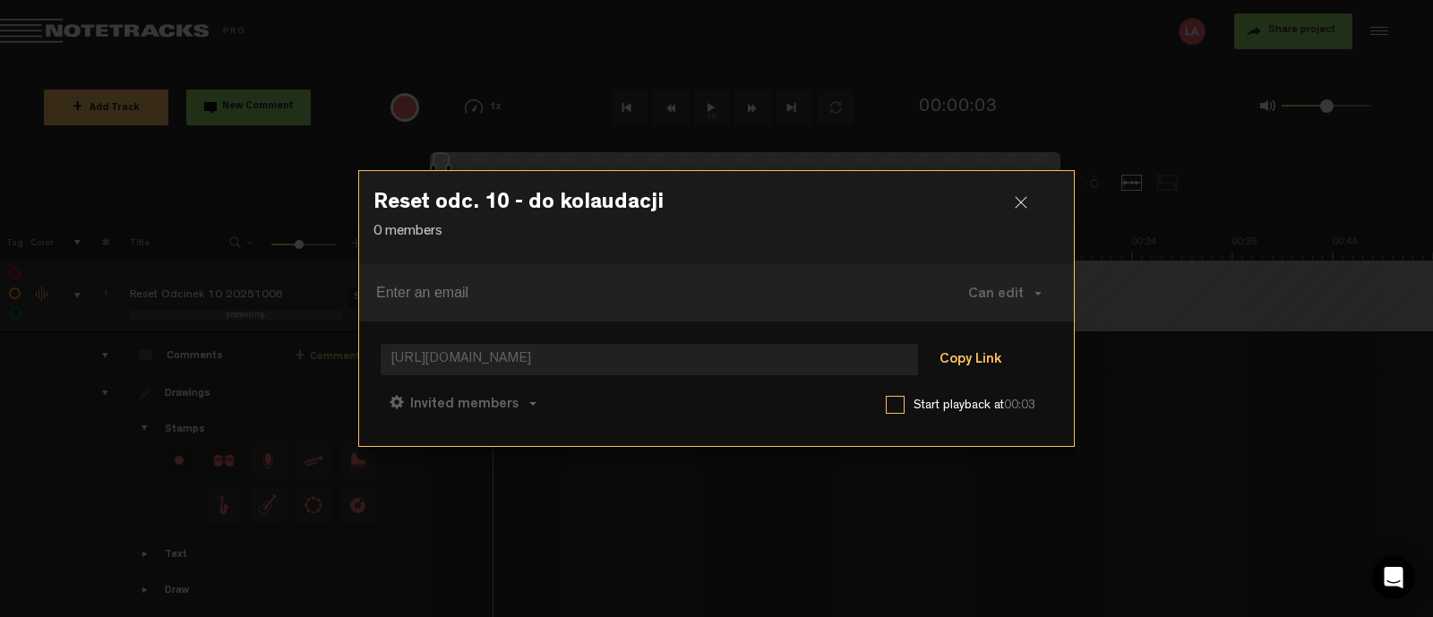
click at [988, 356] on button "Copy Link" at bounding box center [971, 361] width 98 height 36
click at [1012, 201] on h3 "Reset odc. 10 - do kolaudacji" at bounding box center [716, 207] width 686 height 29
click at [1029, 200] on div at bounding box center [1028, 209] width 27 height 27
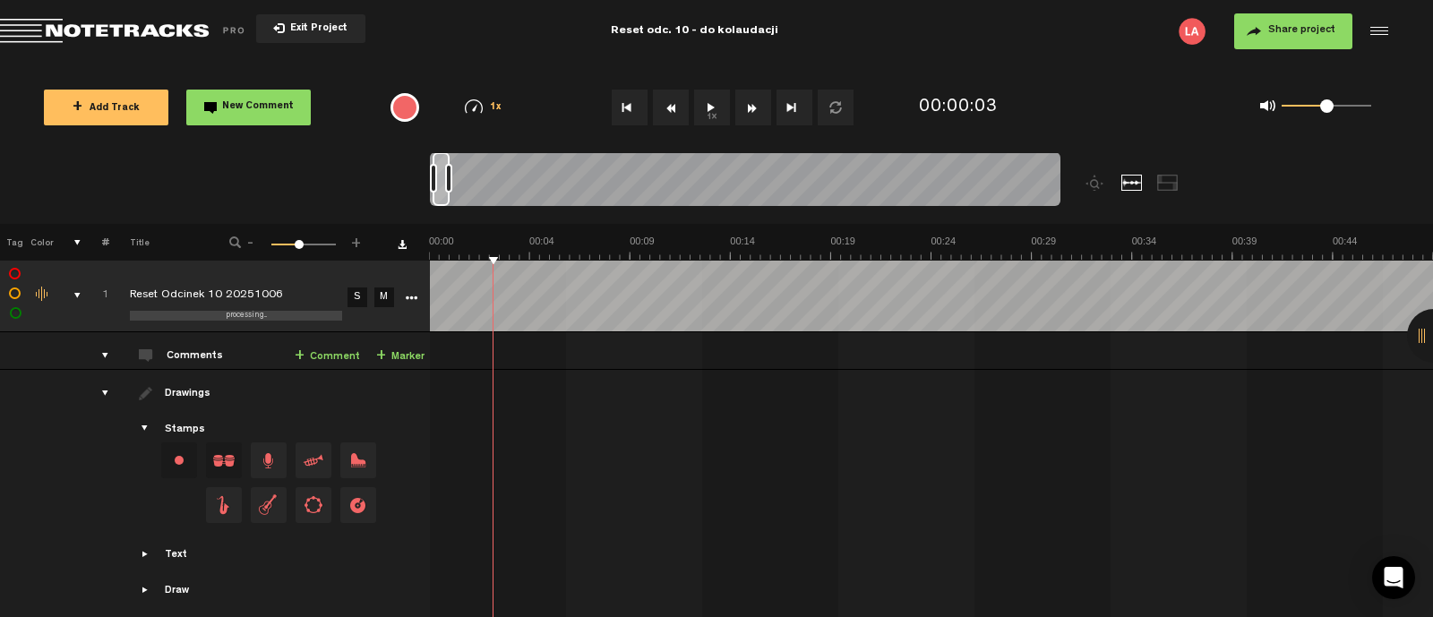
click at [72, 26] on span "Return to Project List" at bounding box center [125, 31] width 251 height 25
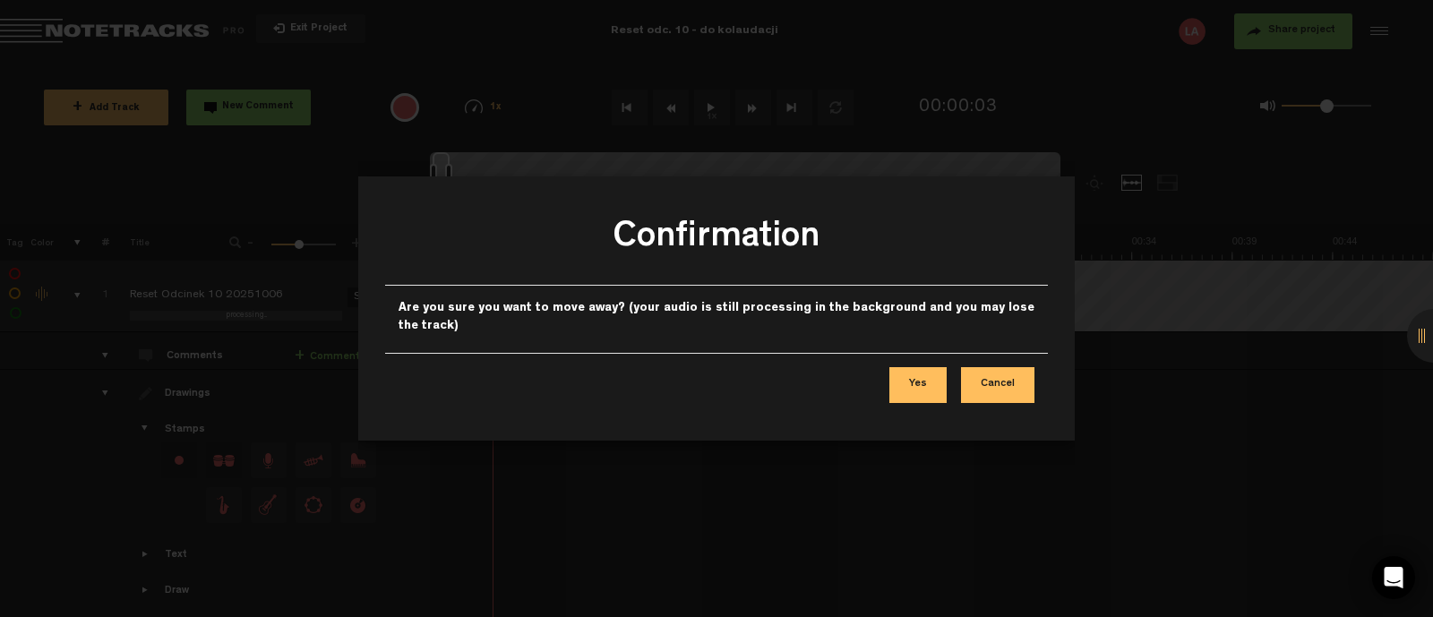
click at [972, 390] on button "Cancel" at bounding box center [997, 385] width 73 height 36
